Goal: Transaction & Acquisition: Book appointment/travel/reservation

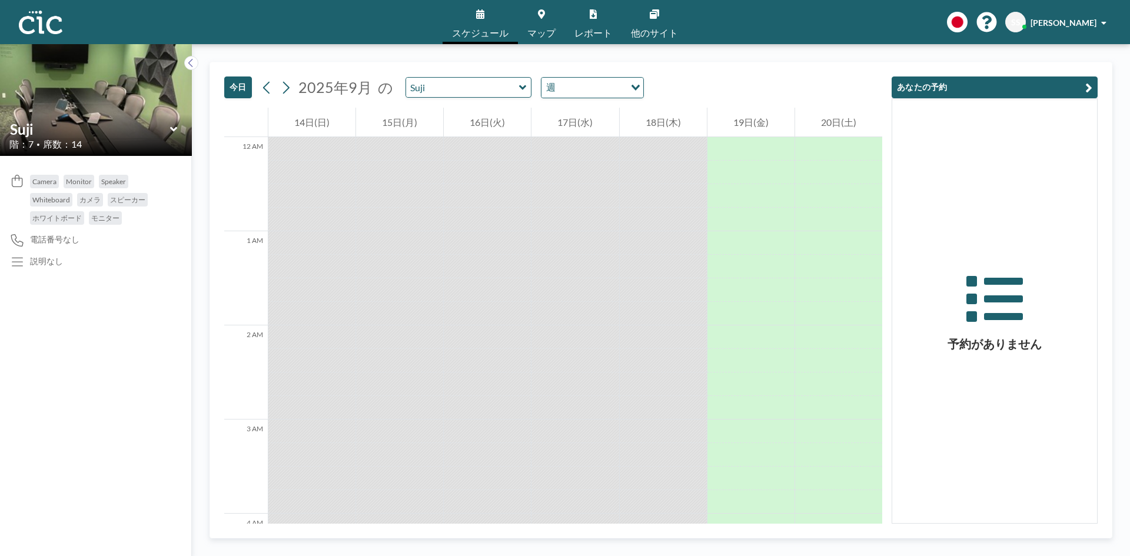
scroll to position [1483, 0]
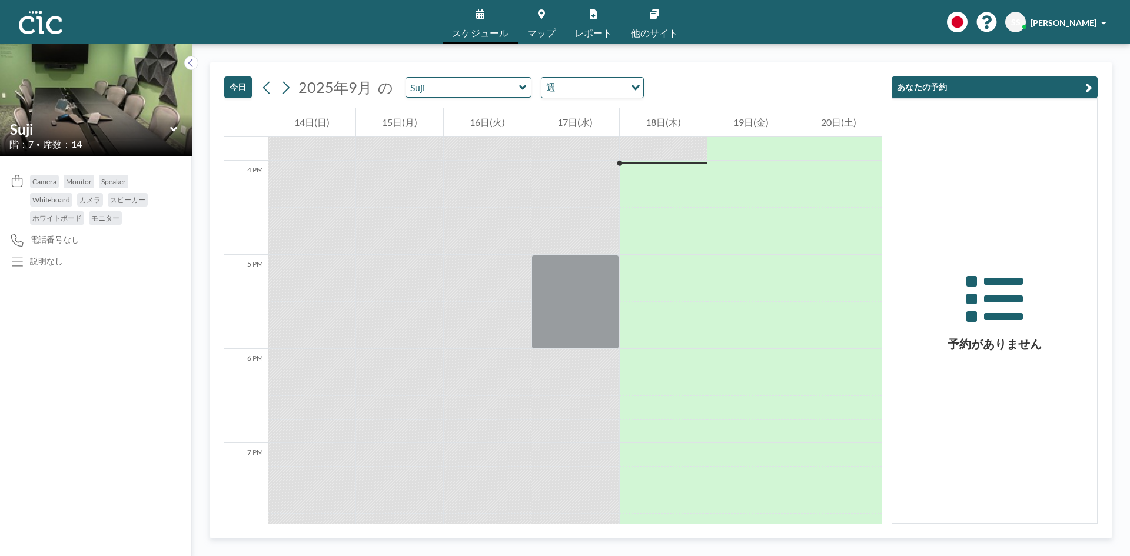
click at [172, 127] on icon at bounding box center [174, 130] width 8 height 12
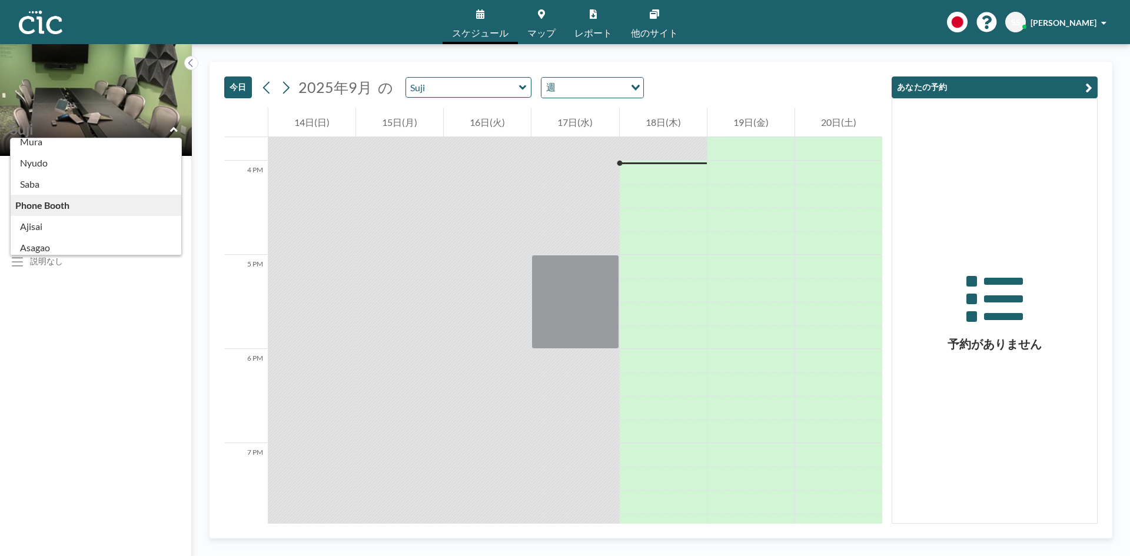
scroll to position [0, 0]
click at [543, 33] on span "マップ" at bounding box center [541, 32] width 28 height 9
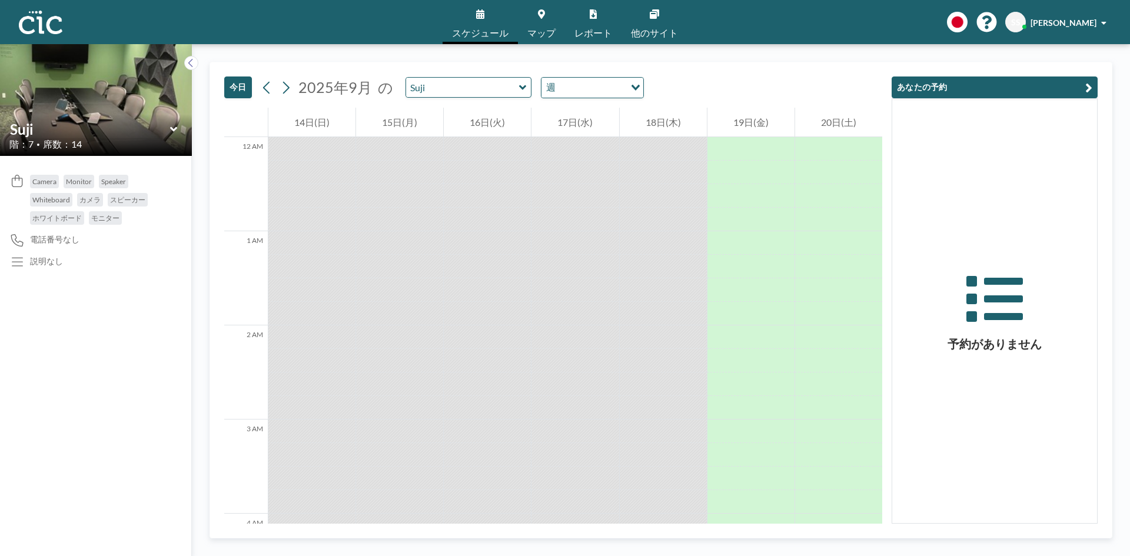
scroll to position [1483, 0]
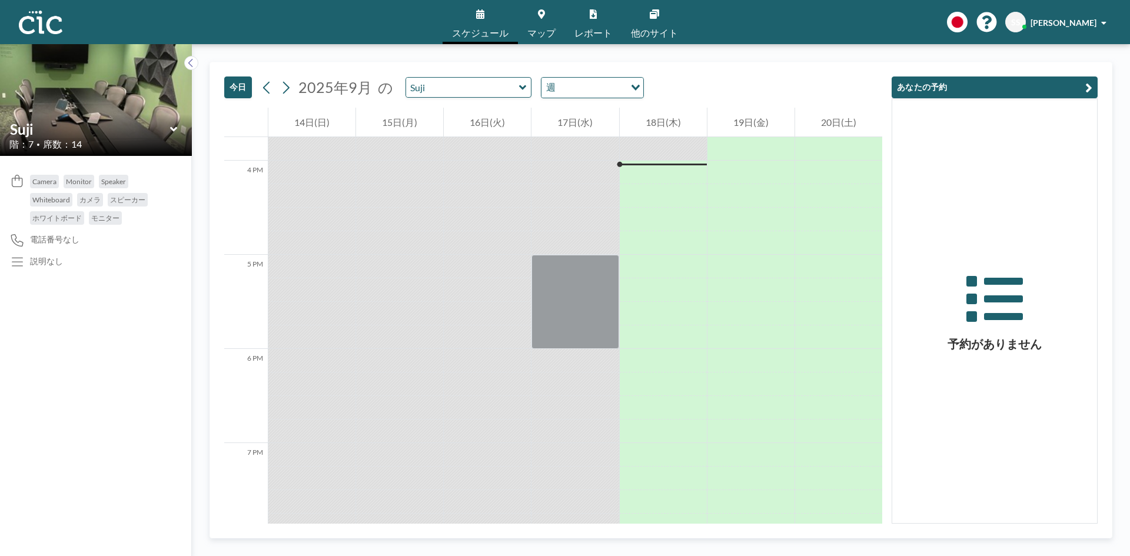
click at [174, 127] on icon at bounding box center [174, 130] width 8 height 12
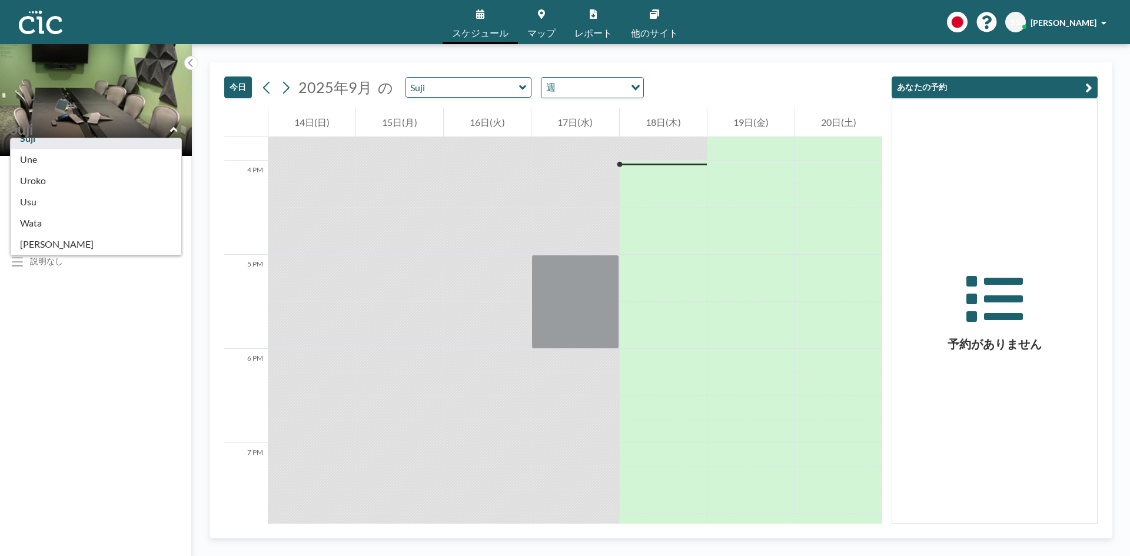
scroll to position [652, 0]
type input "Uroko"
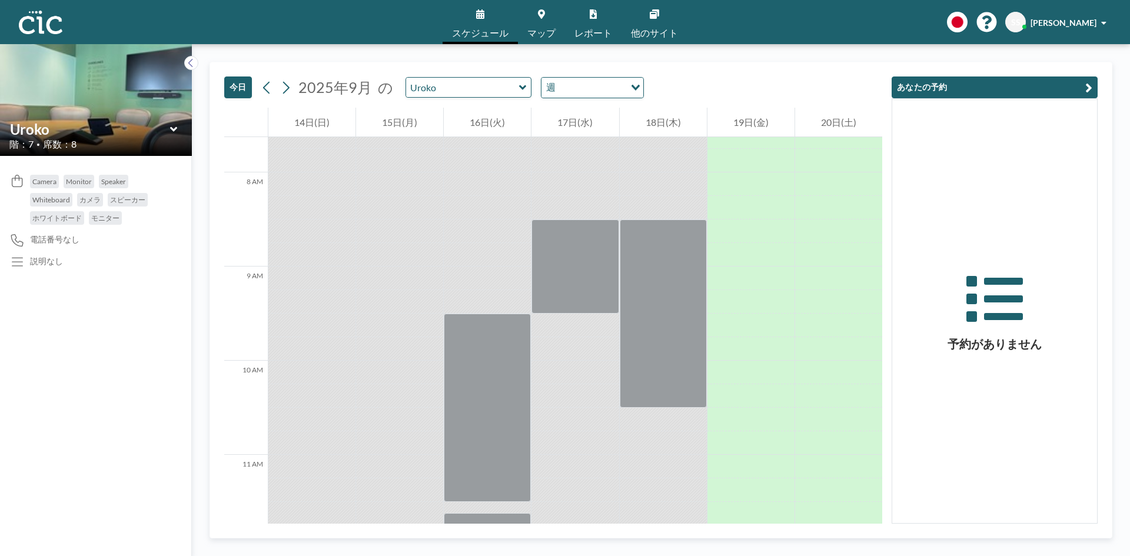
scroll to position [836, 0]
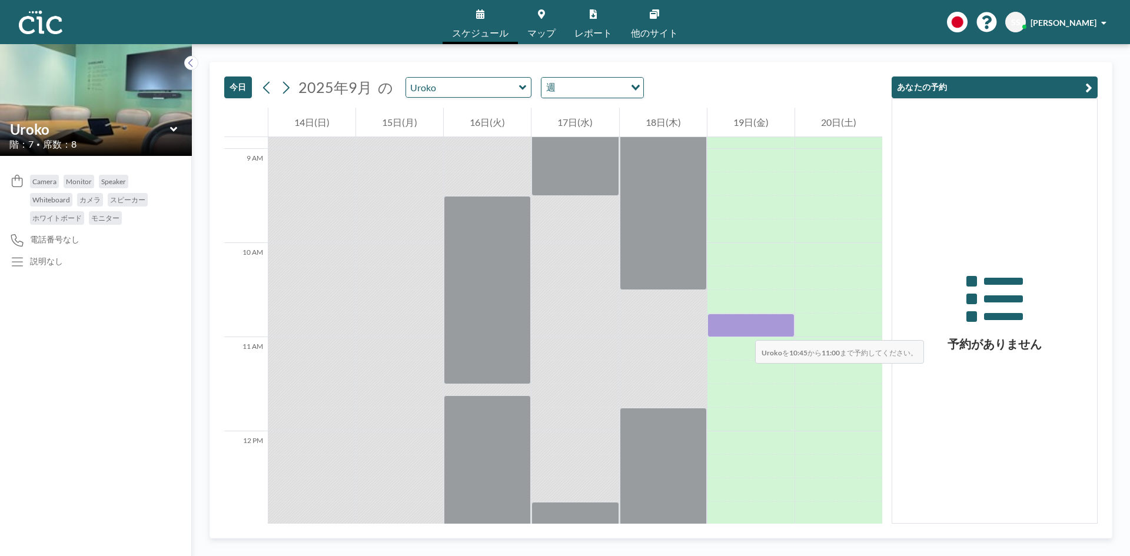
click at [743, 328] on div at bounding box center [751, 326] width 87 height 24
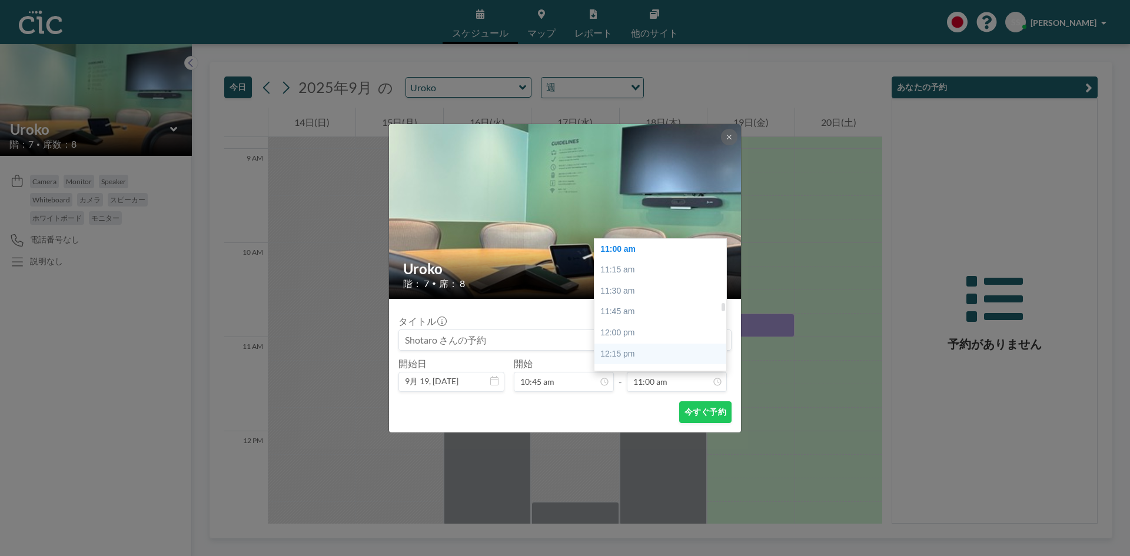
scroll to position [981, 0]
click at [619, 338] on div "12:45 pm" at bounding box center [663, 337] width 138 height 21
type input "12:45 pm"
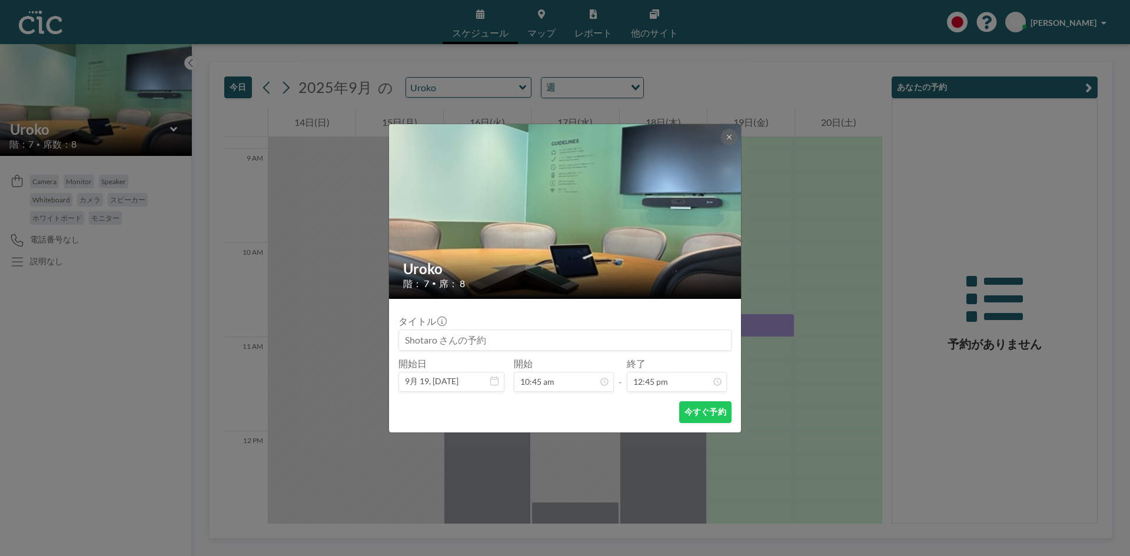
scroll to position [0, 0]
click at [611, 408] on div "今すぐ予約" at bounding box center [564, 412] width 333 height 22
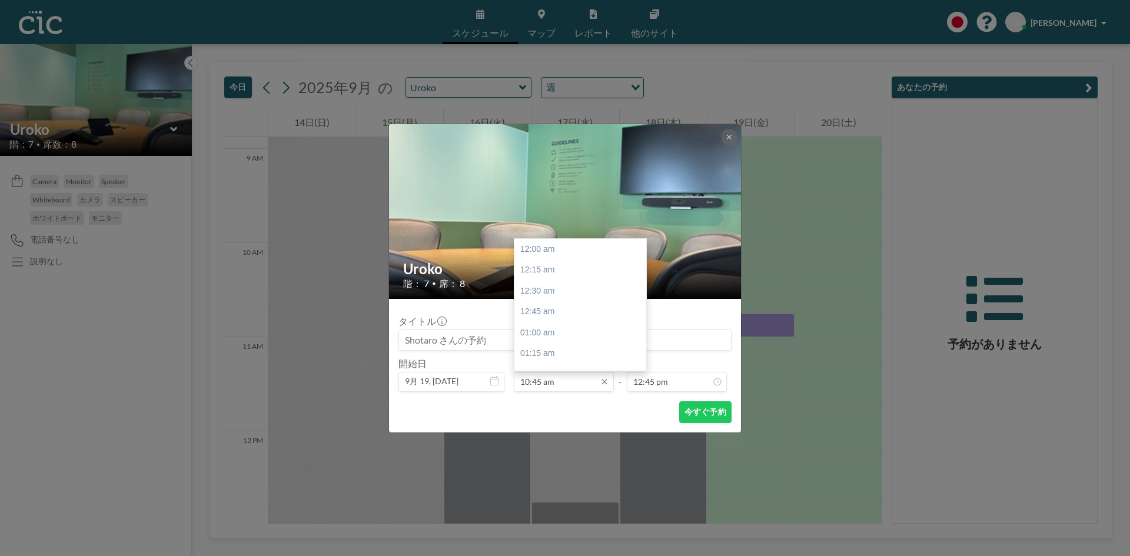
scroll to position [901, 0]
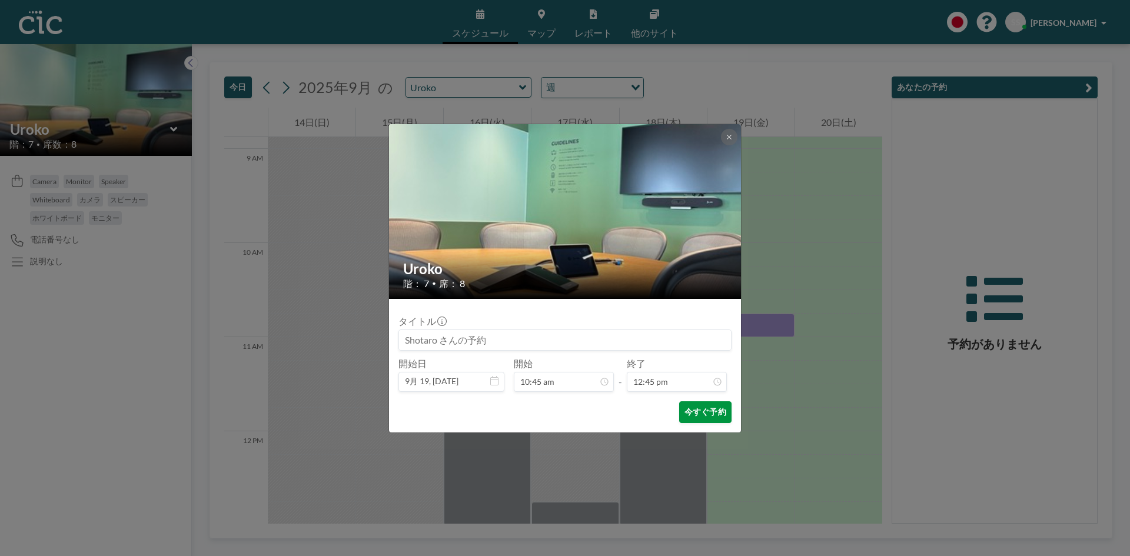
click at [706, 412] on button "今すぐ予約" at bounding box center [705, 412] width 52 height 22
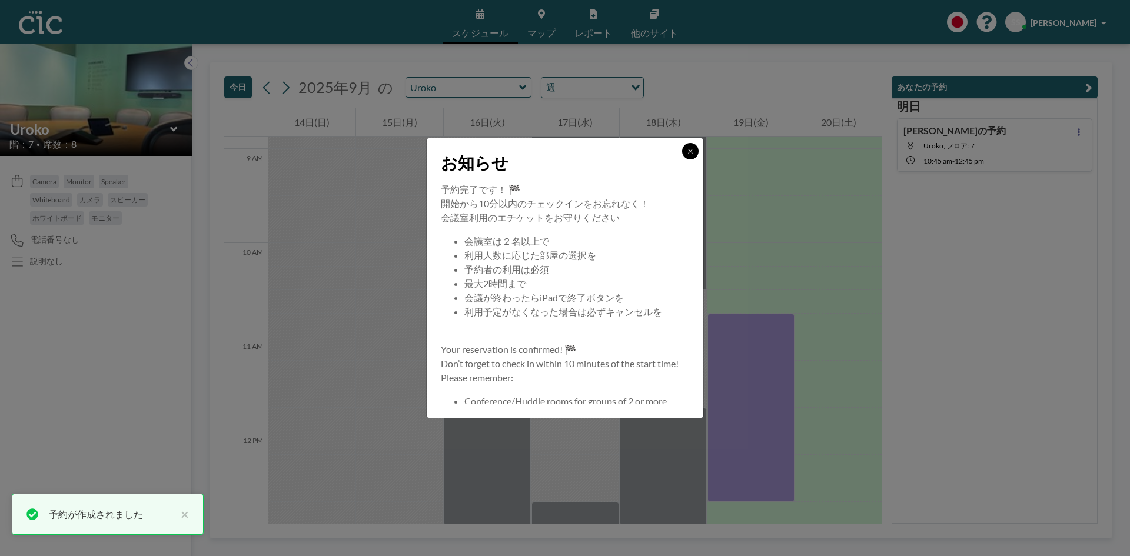
click at [688, 152] on icon at bounding box center [690, 151] width 7 height 7
